Goal: Check status: Check status

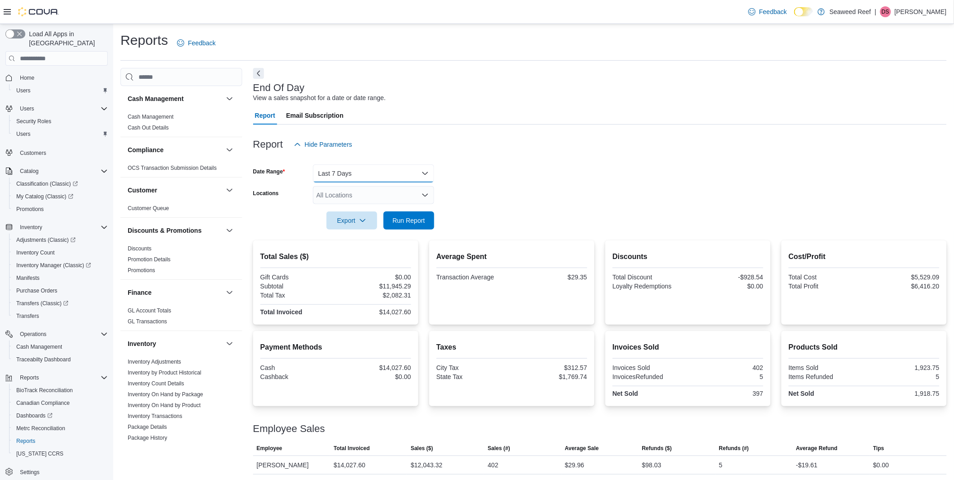
click at [360, 174] on button "Last 7 Days" at bounding box center [373, 173] width 121 height 18
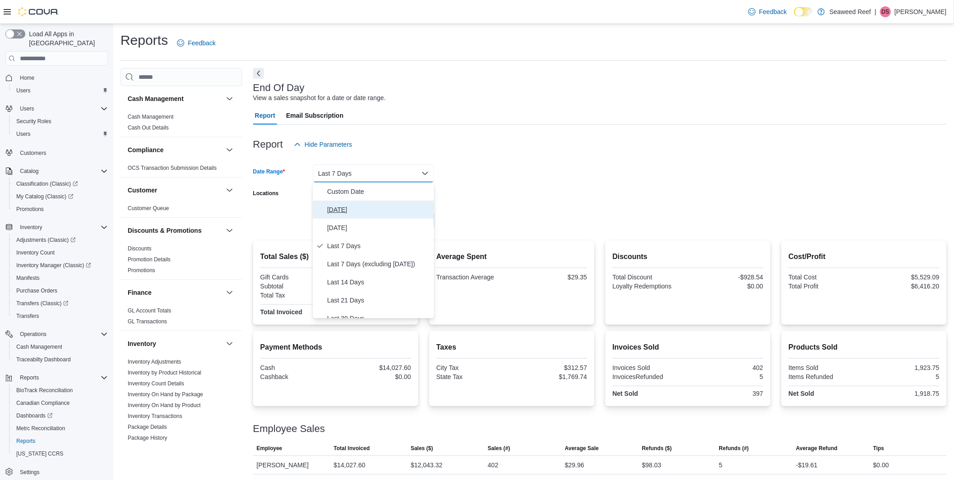
click at [354, 210] on span "[DATE]" at bounding box center [378, 209] width 103 height 11
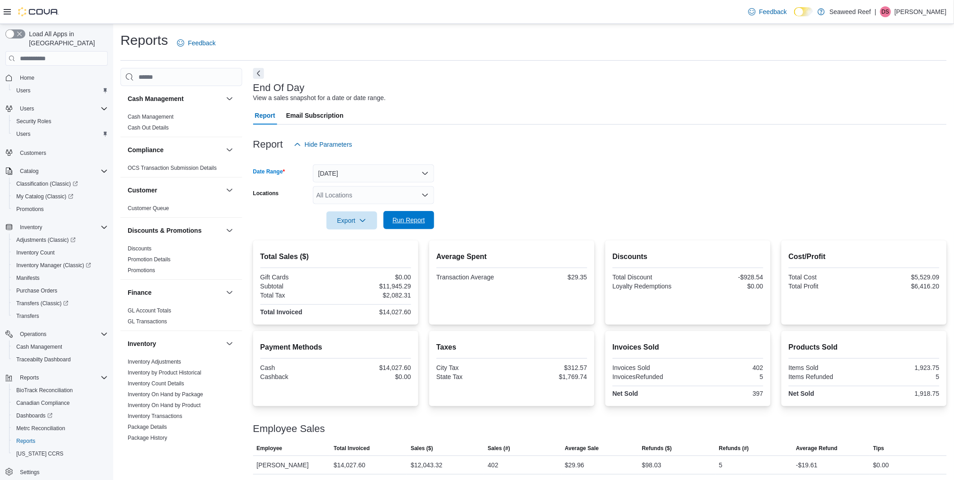
click at [414, 219] on span "Run Report" at bounding box center [409, 220] width 33 height 9
click at [399, 219] on span "Run Report" at bounding box center [409, 220] width 33 height 9
click at [410, 223] on span "Run Report" at bounding box center [409, 220] width 33 height 9
click at [418, 222] on span "Run Report" at bounding box center [409, 220] width 33 height 9
click at [412, 222] on span "Run Report" at bounding box center [409, 220] width 33 height 9
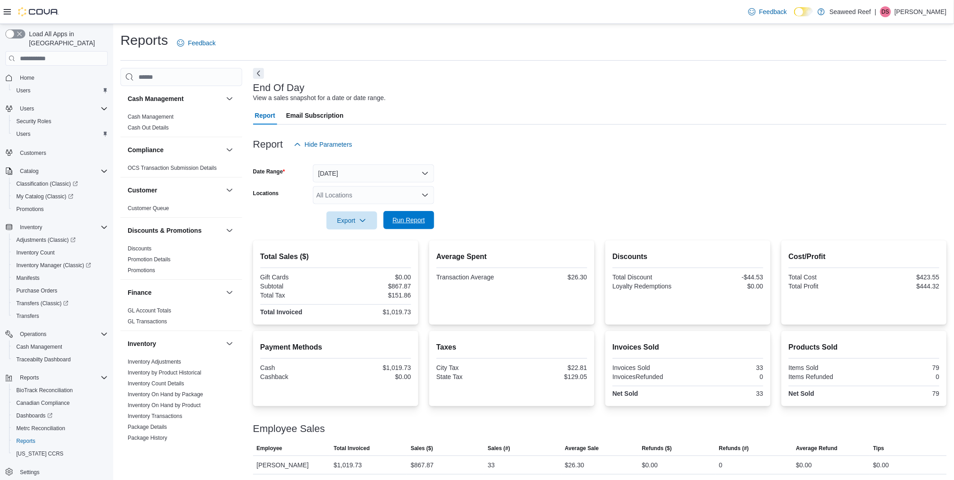
click at [412, 222] on span "Run Report" at bounding box center [409, 220] width 33 height 9
click at [398, 212] on span "Run Report" at bounding box center [409, 220] width 40 height 18
click at [400, 220] on span "Run Report" at bounding box center [409, 220] width 33 height 9
click at [405, 226] on span "Run Report" at bounding box center [409, 220] width 40 height 18
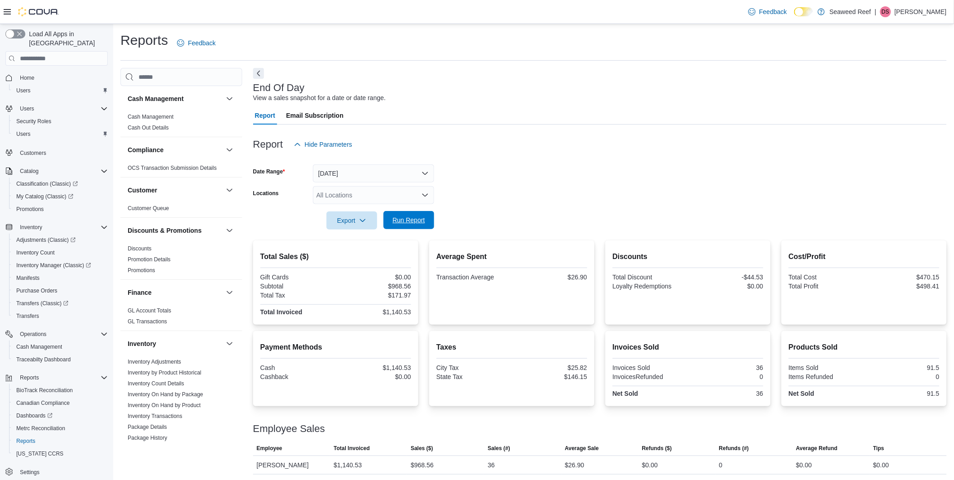
click at [429, 215] on button "Run Report" at bounding box center [409, 220] width 51 height 18
click at [403, 221] on span "Run Report" at bounding box center [409, 220] width 33 height 9
click at [411, 218] on span "Run Report" at bounding box center [409, 220] width 33 height 9
click at [387, 220] on button "Run Report" at bounding box center [409, 220] width 51 height 18
click at [419, 223] on span "Run Report" at bounding box center [409, 220] width 33 height 9
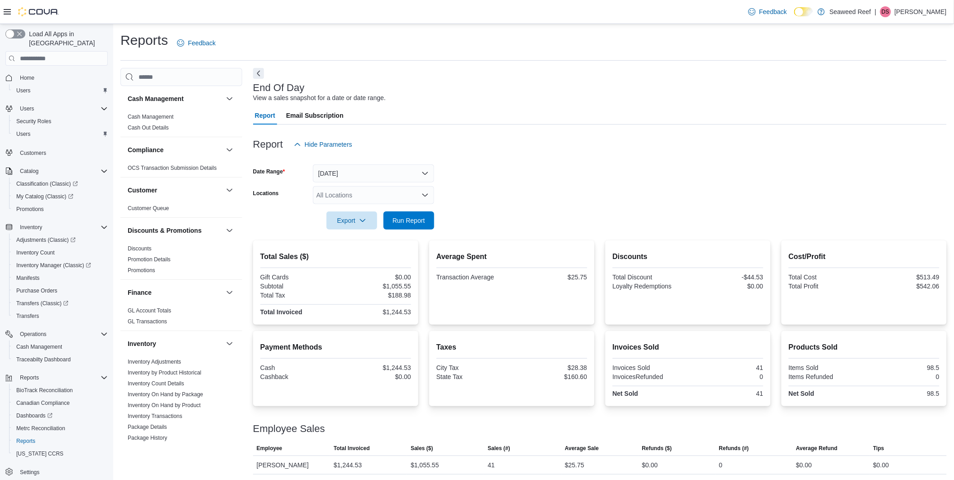
click at [438, 221] on form "Date Range [DATE] Locations All Locations Export Run Report" at bounding box center [600, 192] width 694 height 76
click at [419, 221] on span "Run Report" at bounding box center [409, 220] width 33 height 9
click at [423, 219] on span "Run Report" at bounding box center [409, 220] width 33 height 9
click at [405, 215] on span "Run Report" at bounding box center [409, 220] width 40 height 18
